Goal: Contribute content: Contribute content

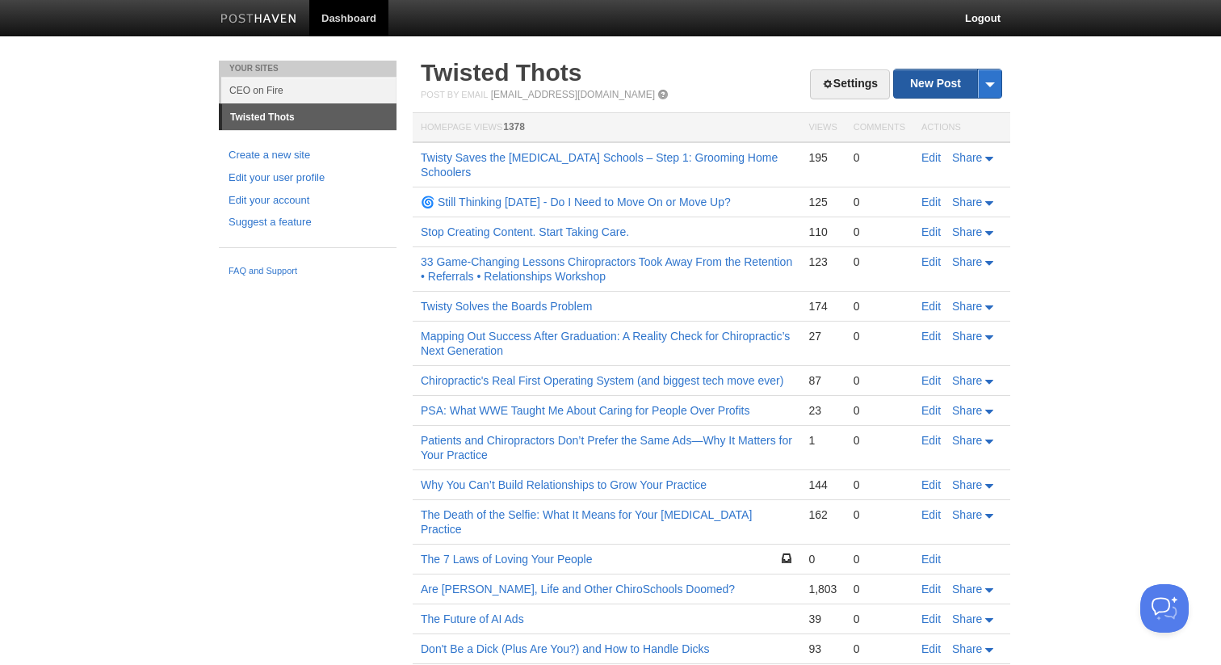
click at [917, 78] on link "New Post" at bounding box center [947, 83] width 107 height 28
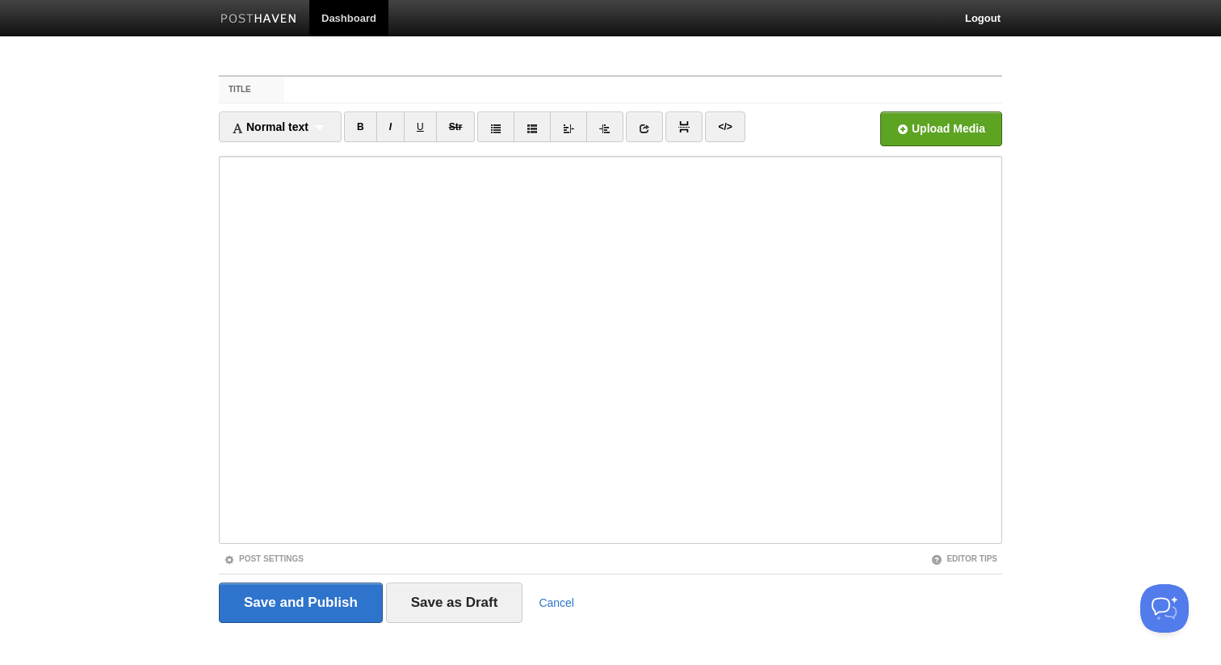
click at [500, 67] on div "Title Normal text Normal text Heading 1 Heading 2 Heading 3 B I U Str ×" at bounding box center [610, 372] width 807 height 623
click at [497, 82] on input "Title" at bounding box center [643, 90] width 718 height 26
type input "S"
click at [562, 78] on input "Title" at bounding box center [643, 90] width 718 height 26
paste input "Subluxations Might Not Kill You—But Tech Neck Might."
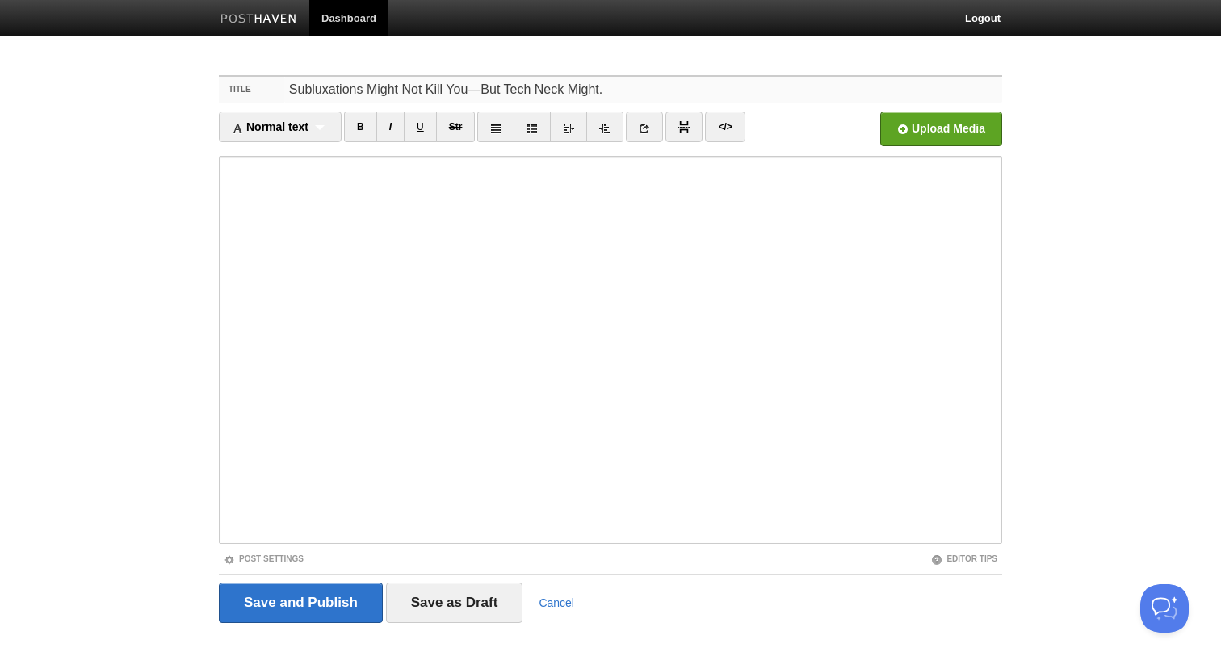
type input "Subluxations Might Not Kill You—But Tech Neck Might."
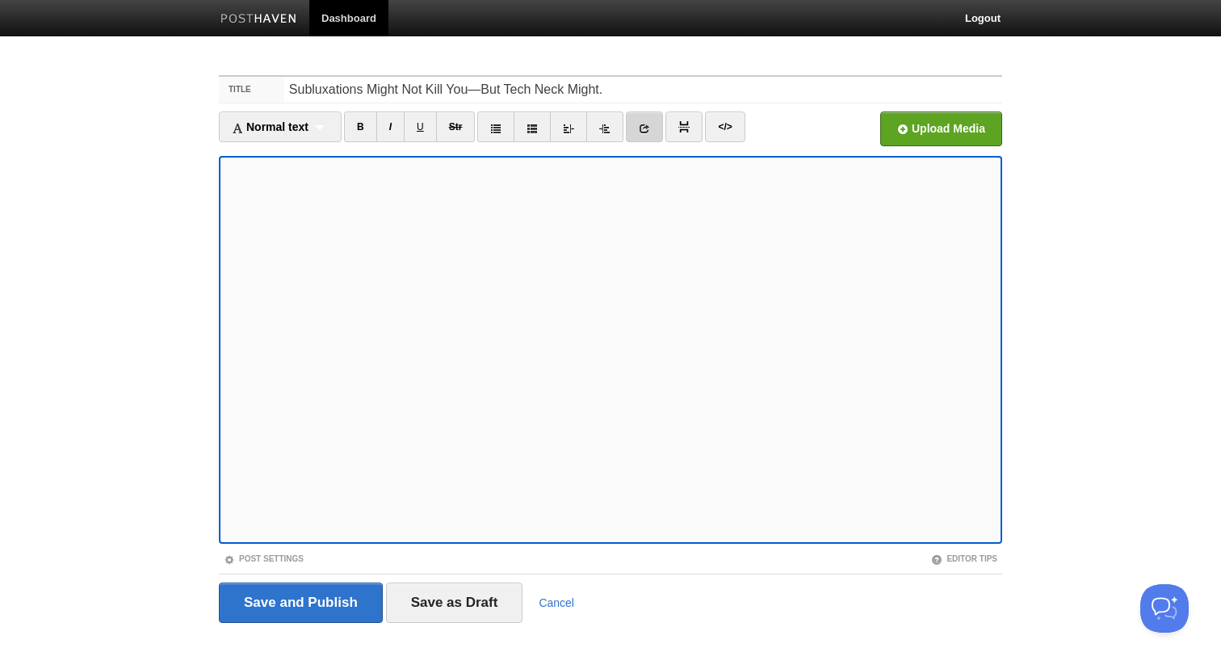
click at [648, 128] on icon at bounding box center [644, 128] width 11 height 11
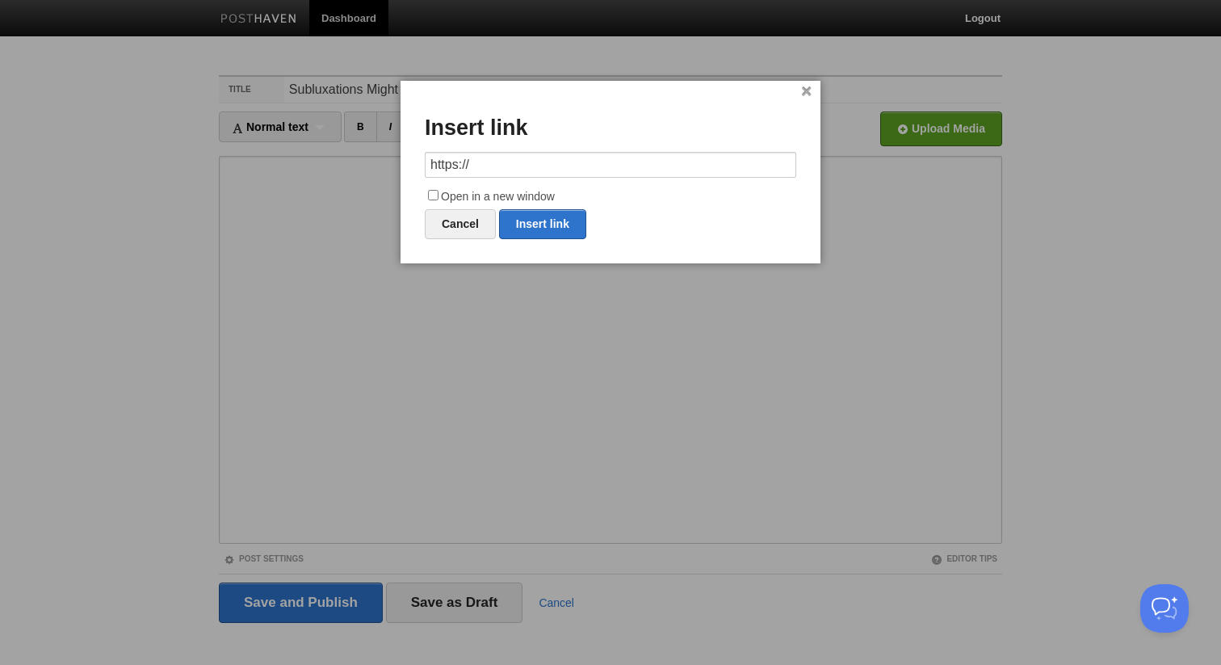
click at [614, 171] on input "https://" at bounding box center [610, 165] width 371 height 26
click at [539, 219] on link "Insert link" at bounding box center [542, 224] width 87 height 30
type input "https://"
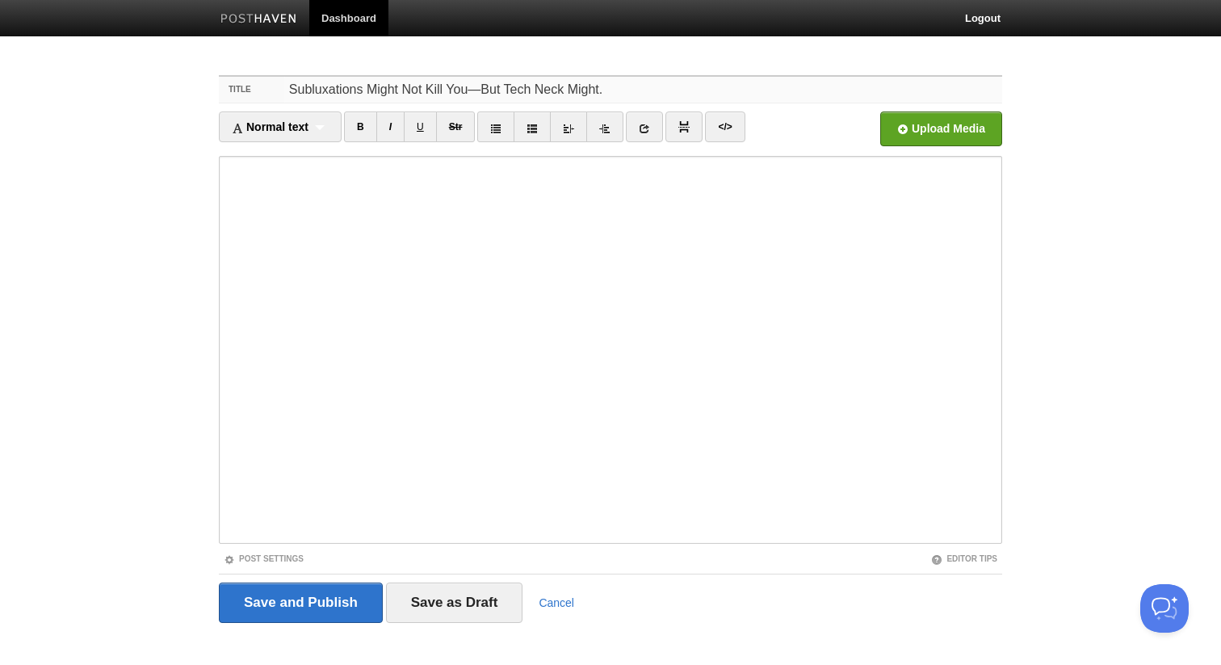
click at [622, 89] on input "Subluxations Might Not Kill You—But Tech Neck Might." at bounding box center [643, 90] width 718 height 26
type input "Subluxations Might Not Kill You—But Tech Neck Might. (SPIZZ Research Post)"
click at [107, 344] on body "Dashboard Logout Your Sites CEO on Fire Twisted Thots Create a new site Edit yo…" at bounding box center [610, 341] width 1221 height 683
click at [976, 123] on input "file" at bounding box center [454, 133] width 1223 height 82
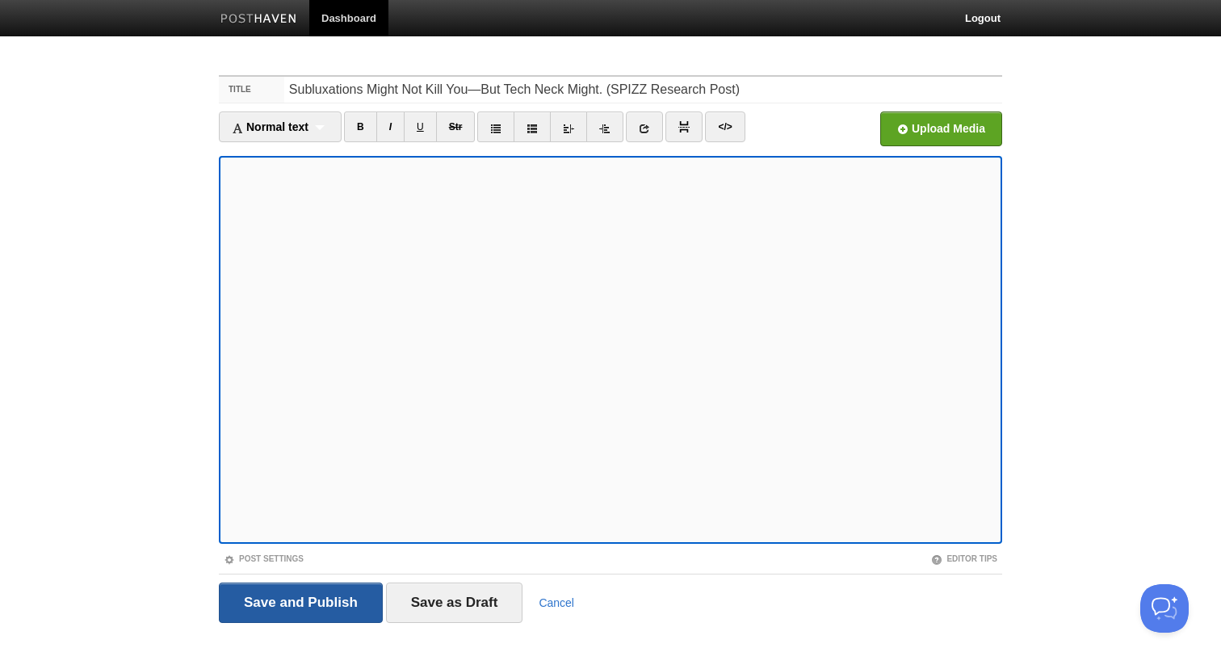
click at [248, 615] on input "Save and Publish" at bounding box center [301, 602] width 164 height 40
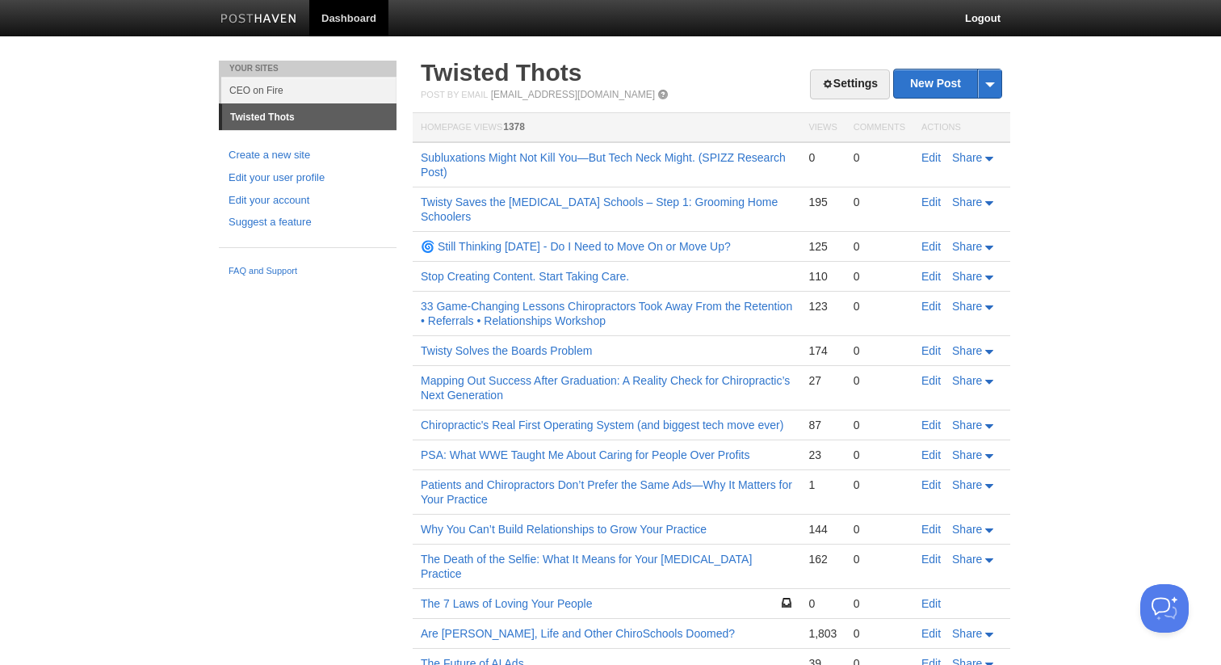
click at [608, 166] on td "Subluxations Might Not Kill You—But Tech Neck Might. (SPIZZ Research Post)" at bounding box center [607, 164] width 388 height 45
click at [609, 163] on link "Subluxations Might Not Kill You—But Tech Neck Might. (SPIZZ Research Post)" at bounding box center [603, 164] width 365 height 27
click at [495, 157] on link "Subluxations Might Not Kill You—But Tech Neck Might. (SPIZZ Research Post)" at bounding box center [603, 164] width 365 height 27
click at [466, 156] on link "Subluxations Might Not Kill You—But Tech Neck Might. (SPIZZ Research Post)" at bounding box center [603, 164] width 365 height 27
click at [470, 160] on link "Subluxations Might Not Kill You—But Tech Neck Might. (SPIZZ Research Post)" at bounding box center [603, 164] width 365 height 27
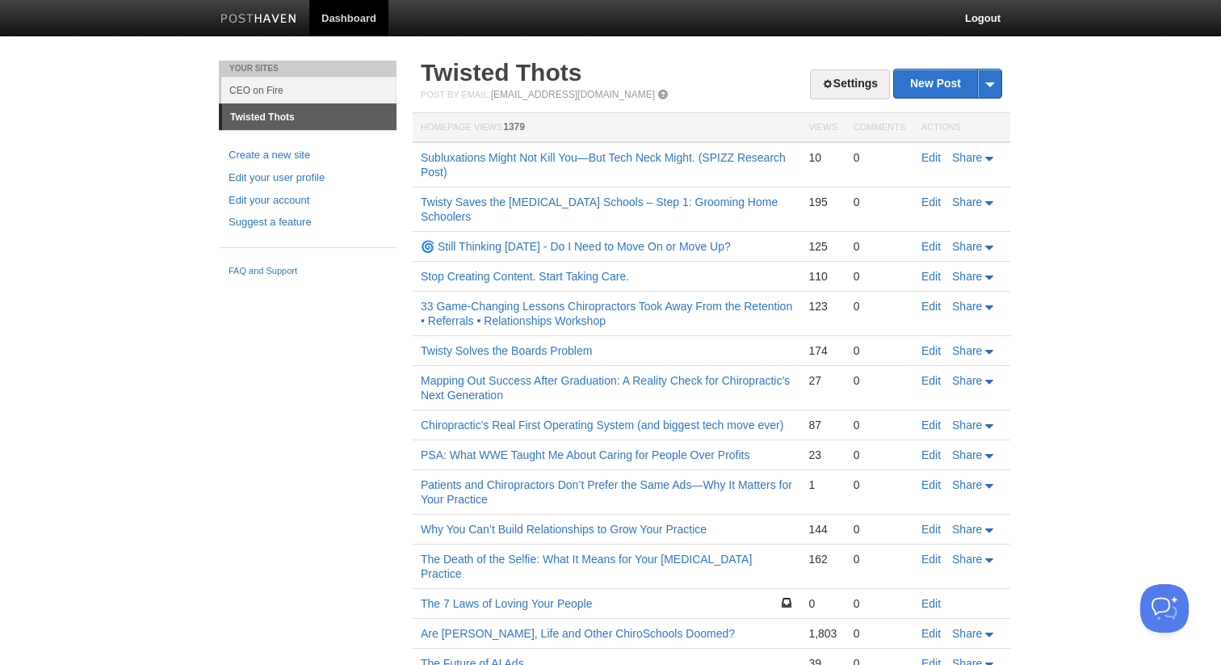
click at [664, 81] on h2 "Twisted Thots" at bounding box center [711, 73] width 581 height 24
